Goal: Task Accomplishment & Management: Manage account settings

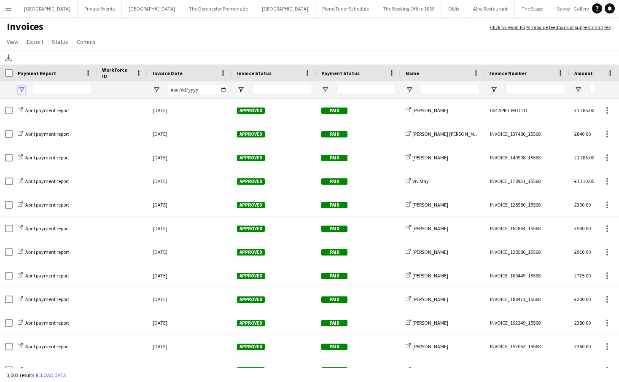
click at [22, 88] on span "Open Filter Menu" at bounding box center [22, 90] width 8 height 8
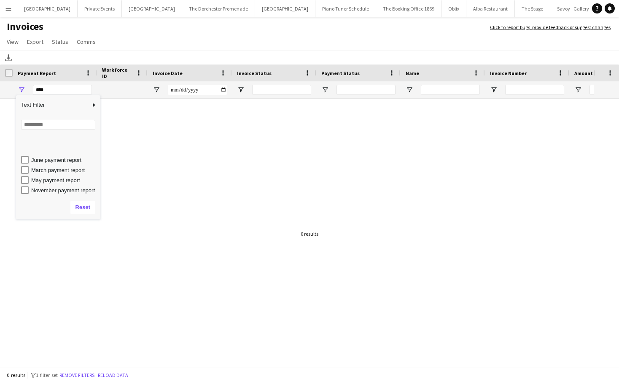
scroll to position [73, 0]
type input "**********"
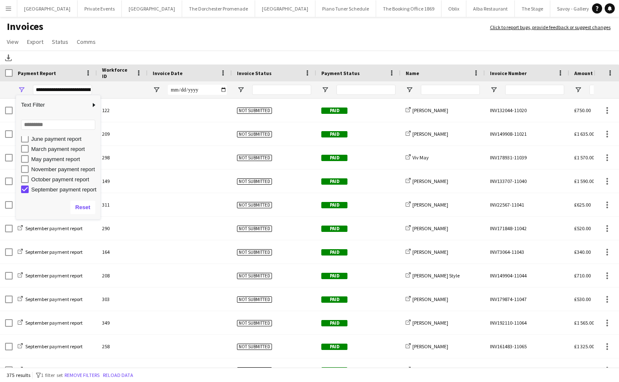
click at [145, 56] on div "Download" at bounding box center [309, 58] width 619 height 14
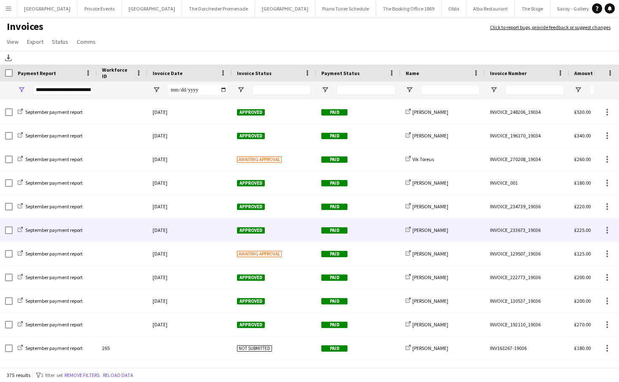
scroll to position [3882, 0]
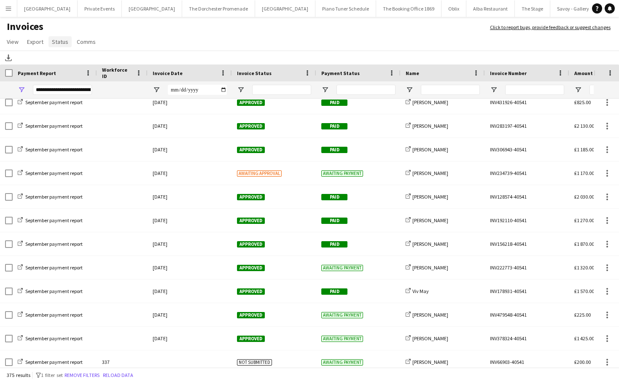
click at [63, 45] on span "Status" at bounding box center [60, 42] width 16 height 8
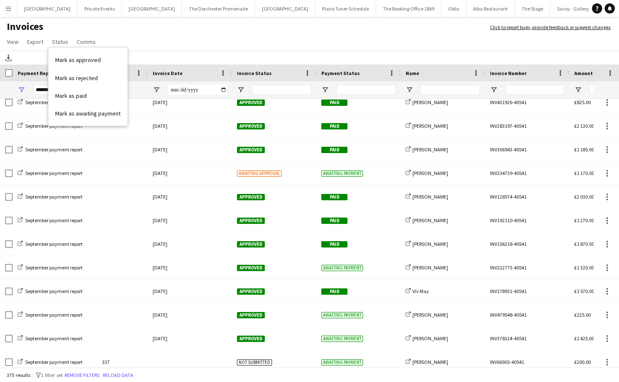
click at [36, 58] on div "Download" at bounding box center [309, 58] width 619 height 14
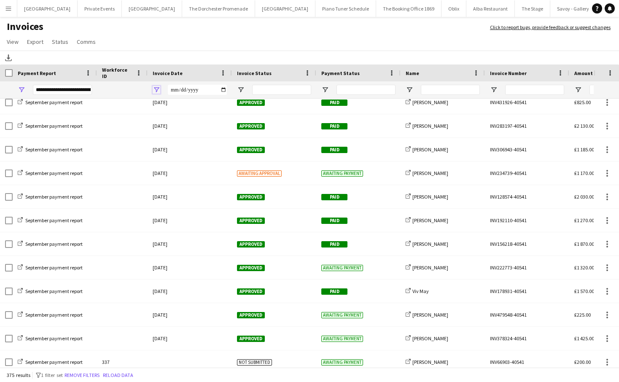
click at [159, 90] on span "Open Filter Menu" at bounding box center [157, 90] width 8 height 8
click at [216, 121] on input "Filter Value" at bounding box center [188, 119] width 65 height 10
type input "**********"
type input "***"
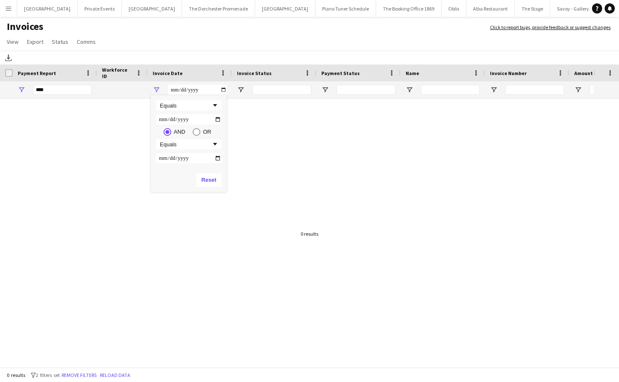
type input "**********"
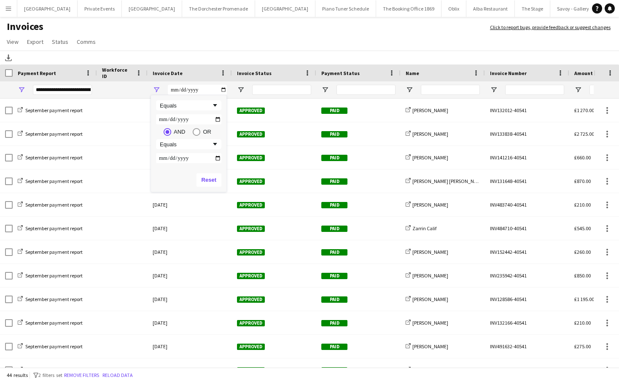
click at [252, 56] on div "Download" at bounding box center [309, 58] width 619 height 14
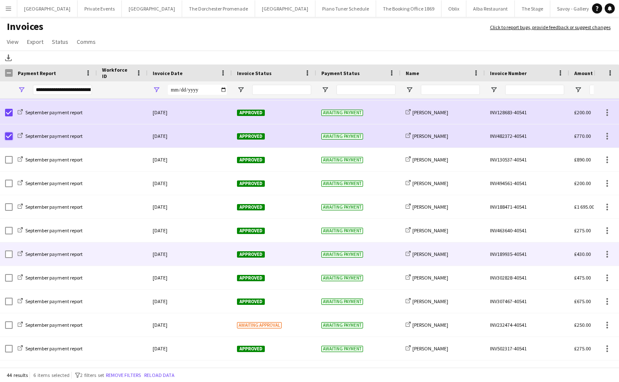
scroll to position [756, 0]
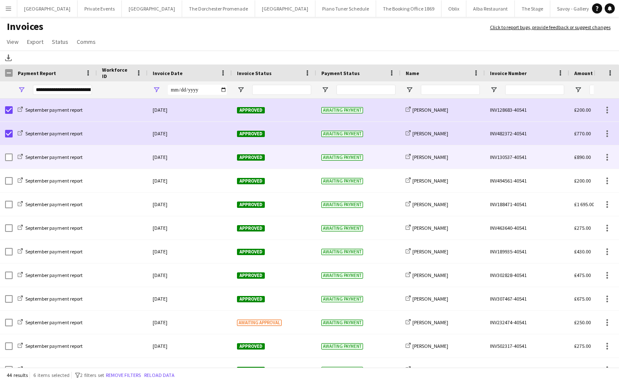
click at [208, 161] on div "[DATE]" at bounding box center [189, 156] width 84 height 23
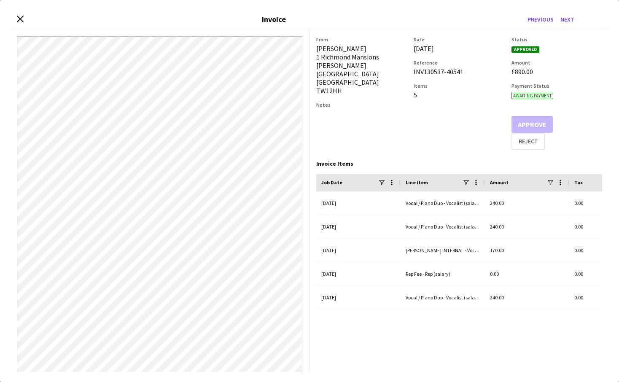
click at [18, 20] on icon "Close invoice dialog" at bounding box center [20, 19] width 7 height 7
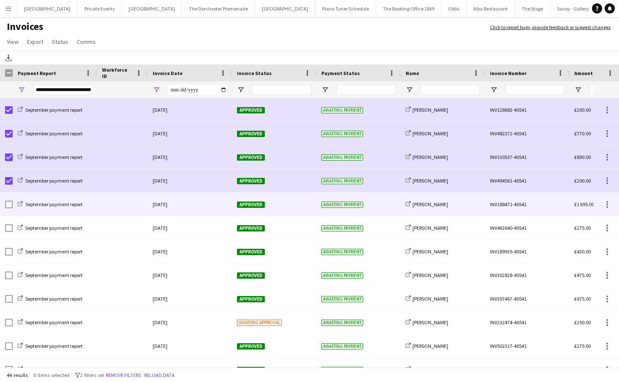
click at [129, 212] on div at bounding box center [122, 204] width 51 height 23
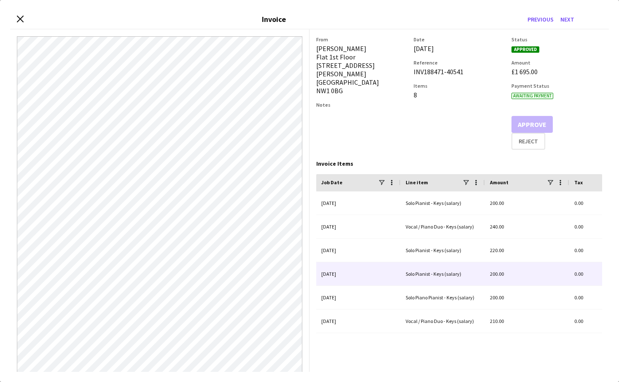
scroll to position [38, 0]
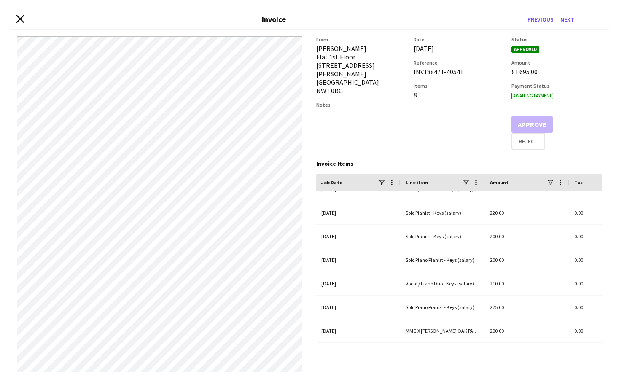
click at [22, 19] on icon "Close invoice dialog" at bounding box center [20, 19] width 8 height 8
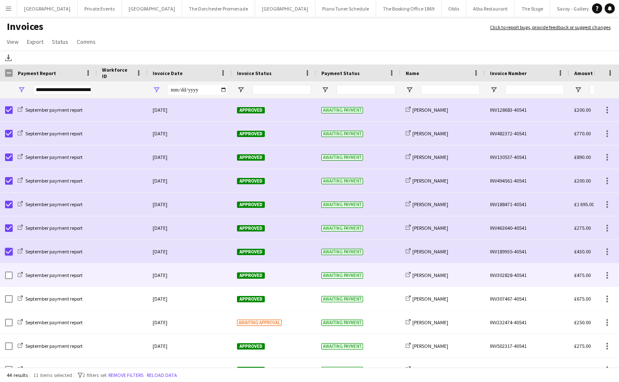
scroll to position [768, 0]
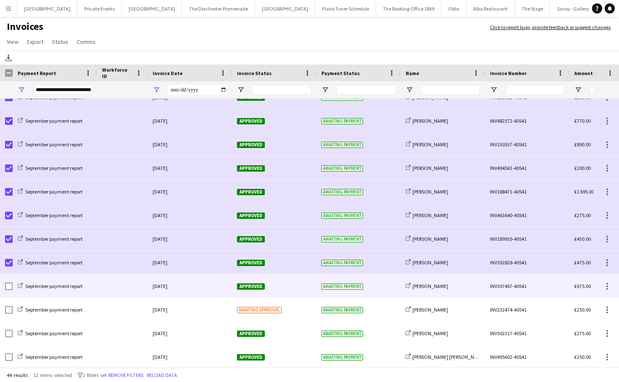
click at [4, 287] on div at bounding box center [6, 285] width 13 height 23
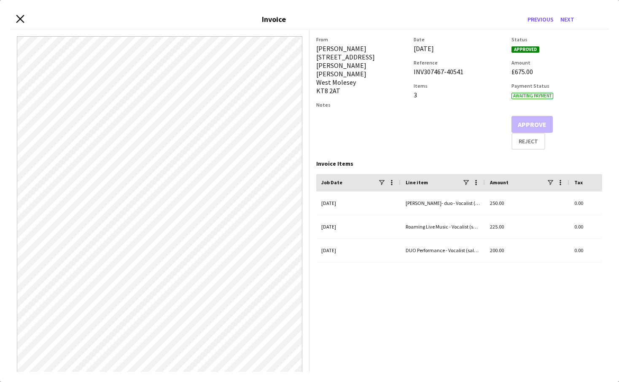
click at [22, 21] on icon at bounding box center [20, 19] width 8 height 8
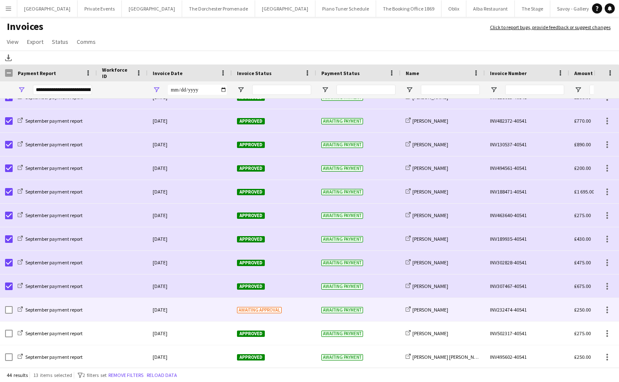
click at [104, 308] on div at bounding box center [122, 309] width 51 height 23
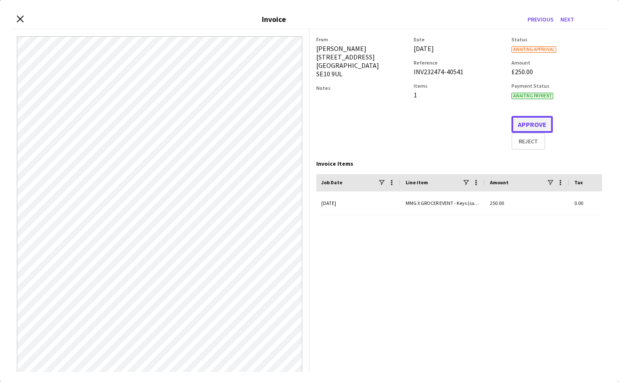
click at [544, 120] on button "Approve" at bounding box center [531, 124] width 41 height 17
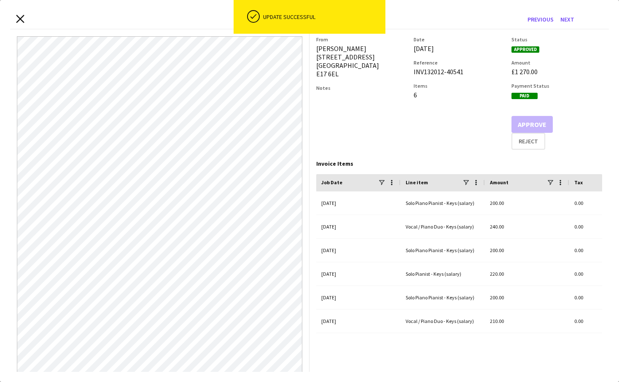
click at [20, 19] on icon at bounding box center [20, 19] width 8 height 8
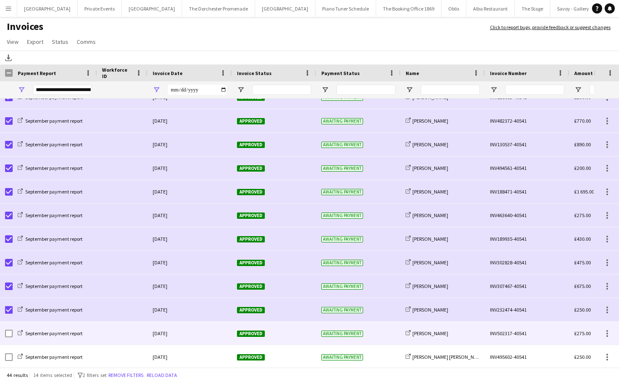
click at [126, 341] on div at bounding box center [122, 333] width 51 height 23
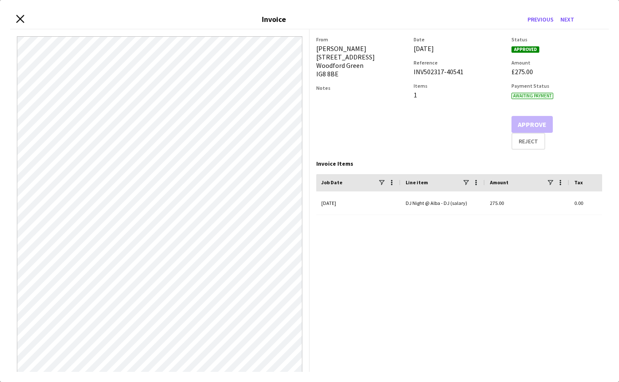
click at [18, 16] on icon at bounding box center [20, 19] width 8 height 8
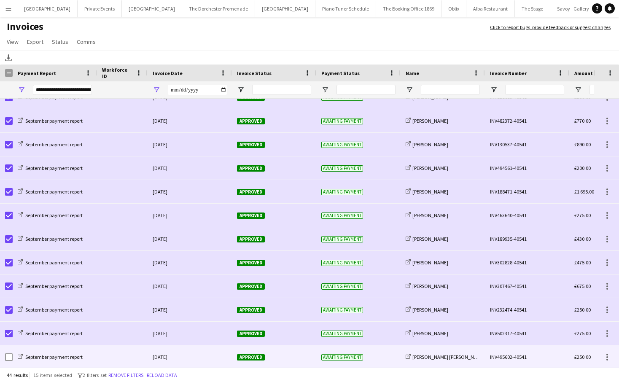
click at [13, 359] on div "September payment report" at bounding box center [55, 356] width 84 height 23
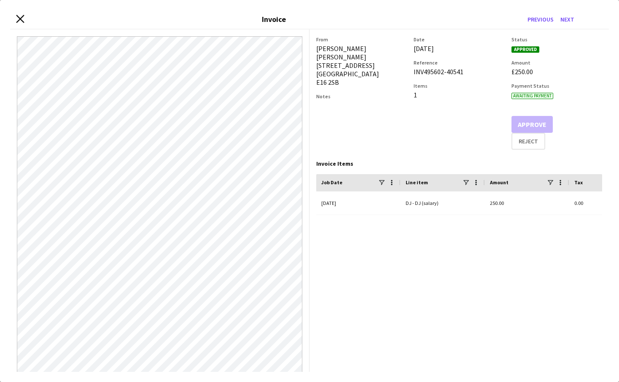
click at [23, 17] on icon "Close invoice dialog" at bounding box center [20, 19] width 8 height 8
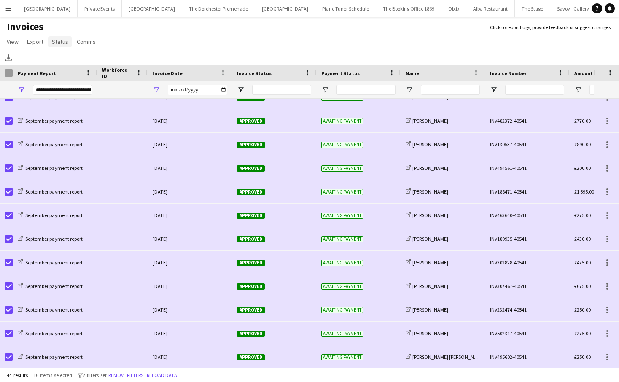
click at [64, 41] on span "Status" at bounding box center [60, 42] width 16 height 8
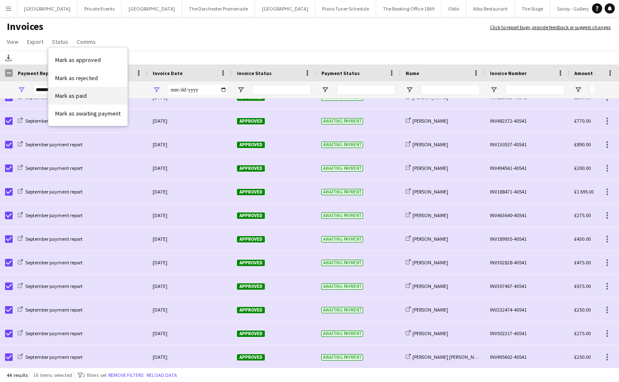
click at [70, 90] on link "Mark as paid" at bounding box center [87, 96] width 79 height 18
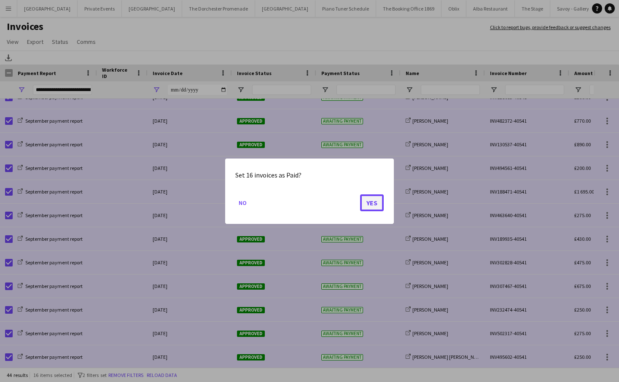
click at [370, 205] on button "Yes" at bounding box center [372, 202] width 24 height 17
